Goal: Task Accomplishment & Management: Use online tool/utility

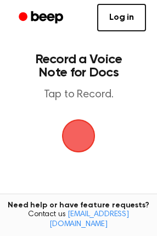
click at [78, 138] on span "button" at bounding box center [79, 136] width 56 height 56
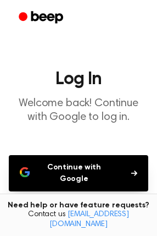
click at [91, 168] on button "Continue with Google" at bounding box center [78, 173] width 139 height 36
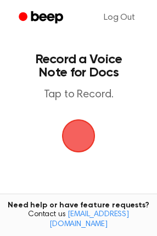
click at [83, 140] on span "button" at bounding box center [78, 135] width 61 height 61
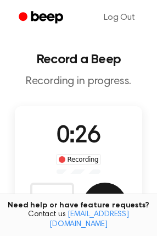
click at [107, 194] on button "Save" at bounding box center [105, 204] width 44 height 44
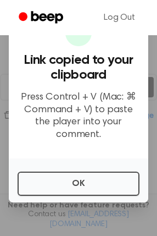
scroll to position [75, 0]
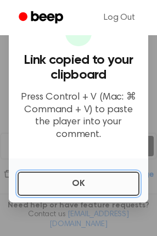
click at [85, 174] on button "OK" at bounding box center [79, 183] width 122 height 24
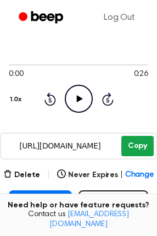
click at [142, 148] on button "Copy" at bounding box center [137, 146] width 32 height 20
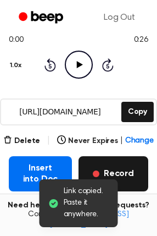
scroll to position [125, 0]
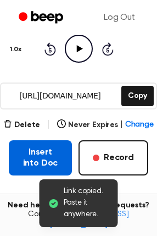
click at [33, 158] on button "Insert into Doc" at bounding box center [40, 157] width 63 height 35
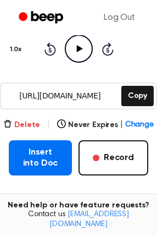
click at [24, 125] on button "Delete" at bounding box center [21, 125] width 37 height 12
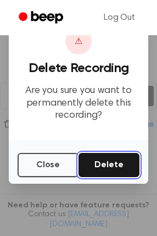
click at [100, 167] on button "Delete" at bounding box center [109, 165] width 61 height 24
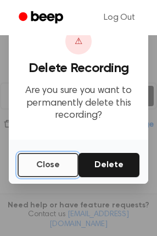
click at [44, 166] on button "Close" at bounding box center [48, 165] width 61 height 24
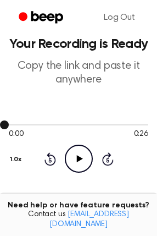
scroll to position [0, 0]
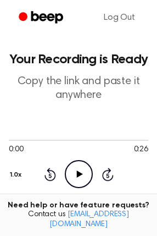
click at [79, 172] on icon at bounding box center [79, 173] width 6 height 7
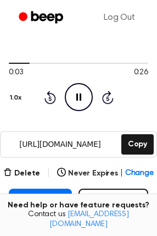
scroll to position [99, 0]
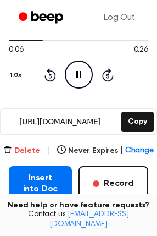
click at [29, 150] on button "Delete" at bounding box center [21, 151] width 37 height 12
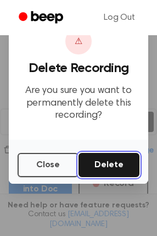
click at [111, 164] on button "Delete" at bounding box center [109, 165] width 61 height 24
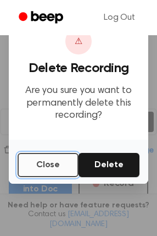
click at [53, 166] on button "Close" at bounding box center [48, 165] width 61 height 24
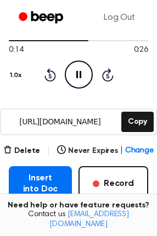
click at [77, 77] on icon "Pause Audio" at bounding box center [79, 74] width 28 height 28
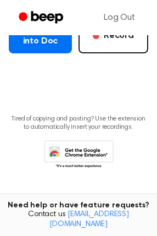
scroll to position [97, 0]
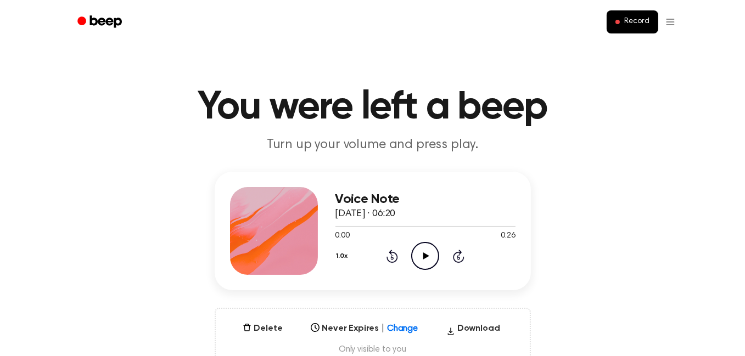
click at [426, 256] on icon at bounding box center [426, 256] width 6 height 7
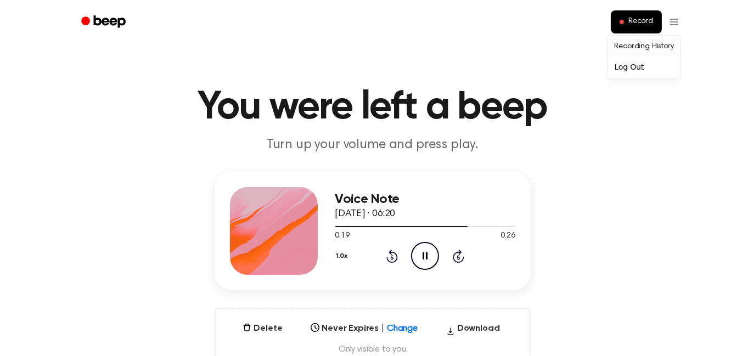
click at [636, 47] on link "Recording History" at bounding box center [644, 47] width 68 height 18
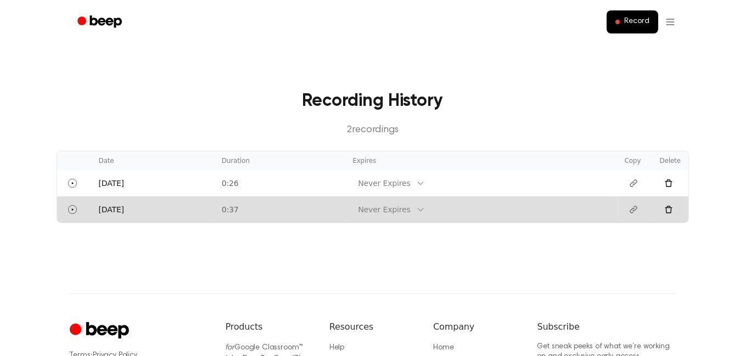
click at [669, 214] on icon at bounding box center [668, 209] width 9 height 9
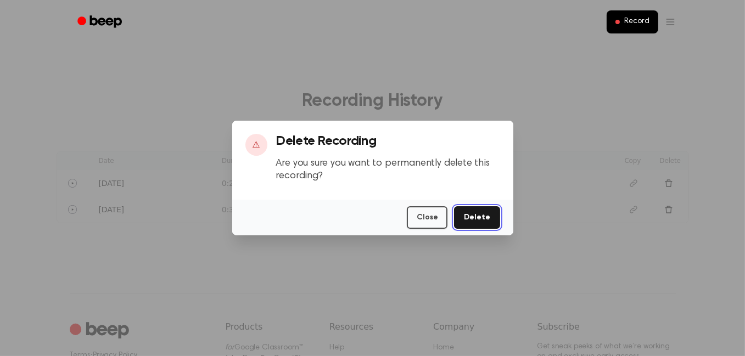
click at [473, 215] on button "Delete" at bounding box center [477, 217] width 46 height 23
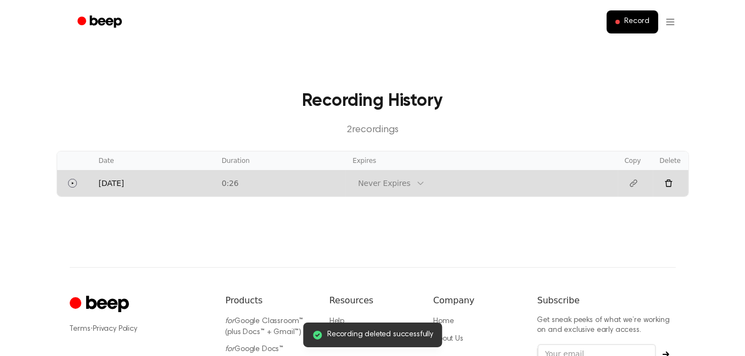
click at [673, 181] on icon at bounding box center [668, 183] width 9 height 9
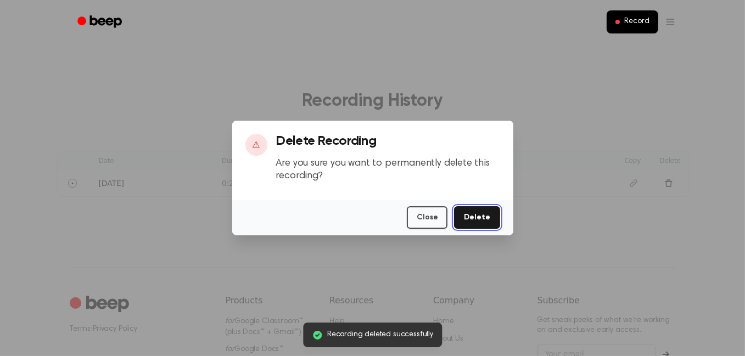
click at [491, 216] on button "Delete" at bounding box center [477, 217] width 46 height 23
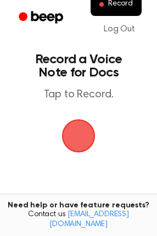
click at [83, 136] on span "button" at bounding box center [79, 136] width 36 height 36
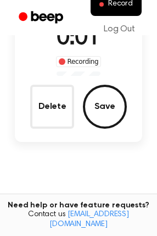
scroll to position [99, 0]
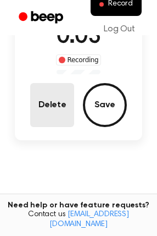
click at [53, 101] on button "Delete" at bounding box center [52, 105] width 44 height 44
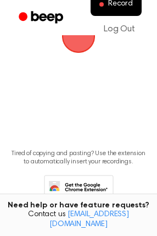
scroll to position [48, 0]
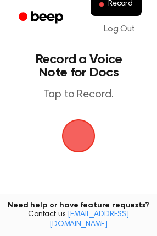
click at [80, 133] on span "button" at bounding box center [78, 135] width 37 height 37
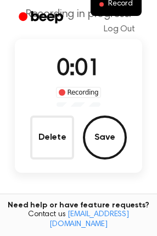
scroll to position [99, 0]
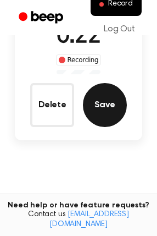
click at [104, 104] on button "Save" at bounding box center [105, 105] width 44 height 44
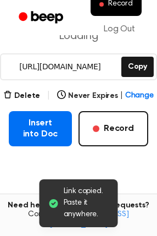
scroll to position [154, 0]
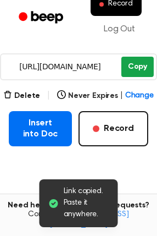
click at [137, 63] on button "Copy" at bounding box center [137, 67] width 32 height 20
